Goal: Browse casually: Explore the website without a specific task or goal

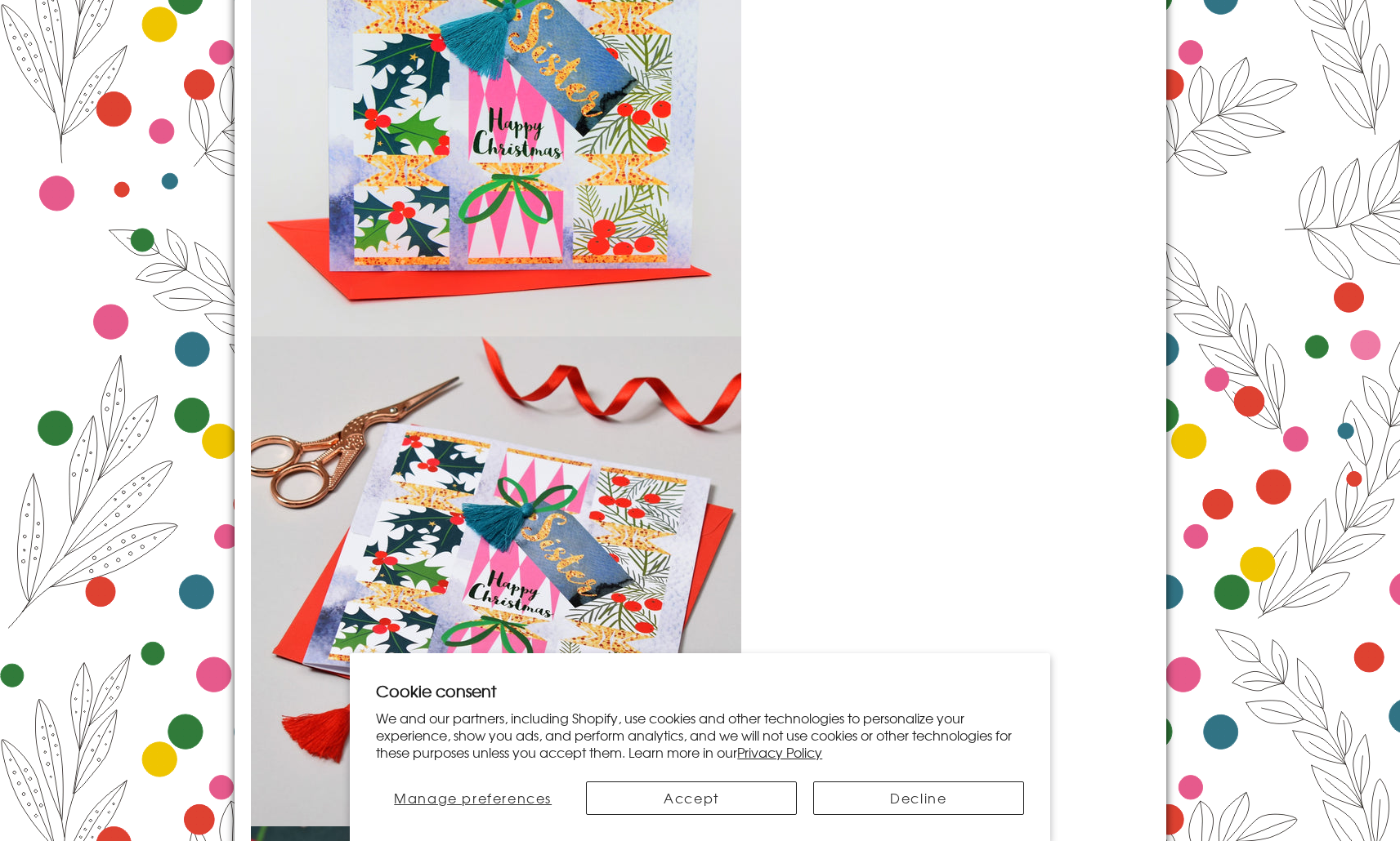
scroll to position [1683, 0]
